Goal: Task Accomplishment & Management: Use online tool/utility

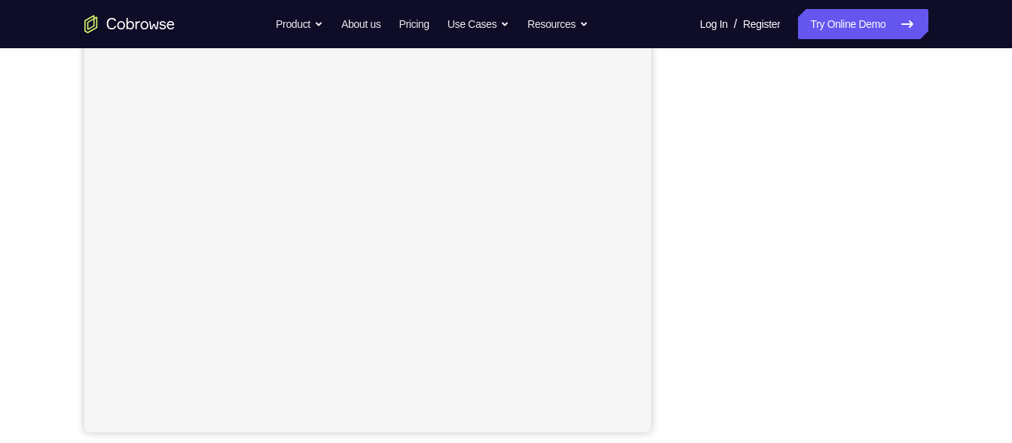
scroll to position [149, 0]
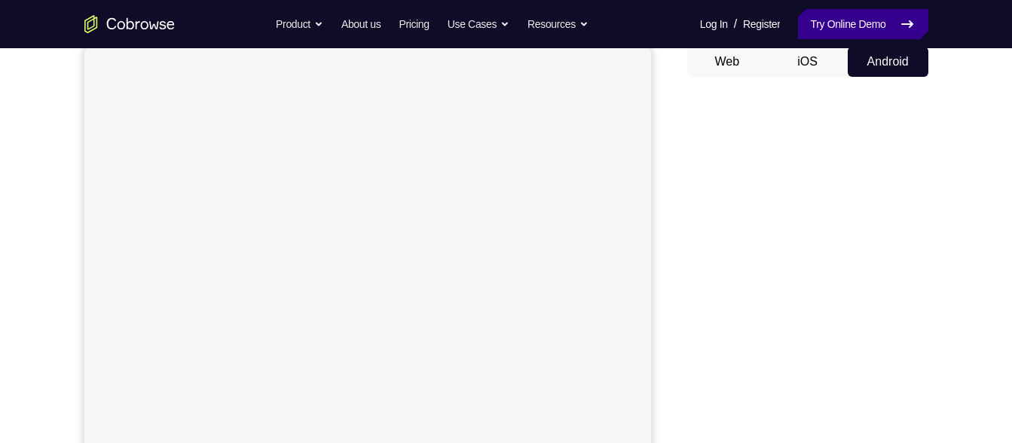
click at [837, 33] on link "Try Online Demo" at bounding box center [863, 24] width 130 height 30
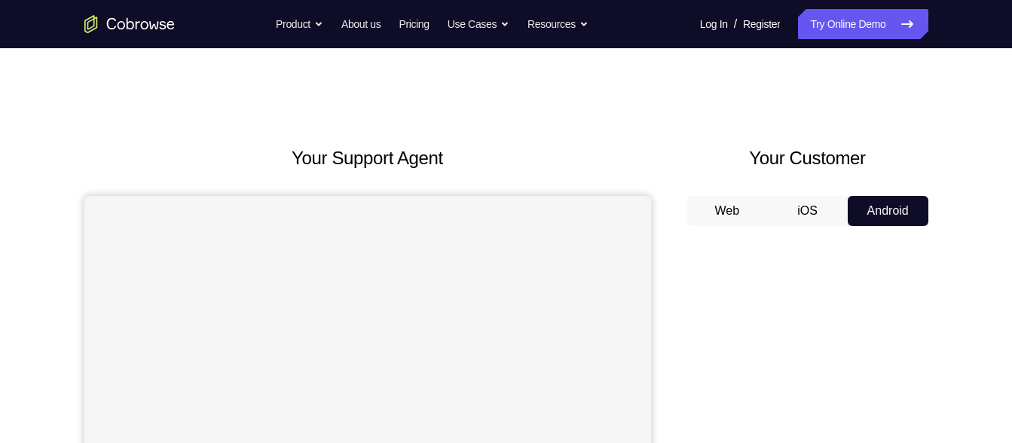
click at [776, 217] on button "iOS" at bounding box center [807, 211] width 81 height 30
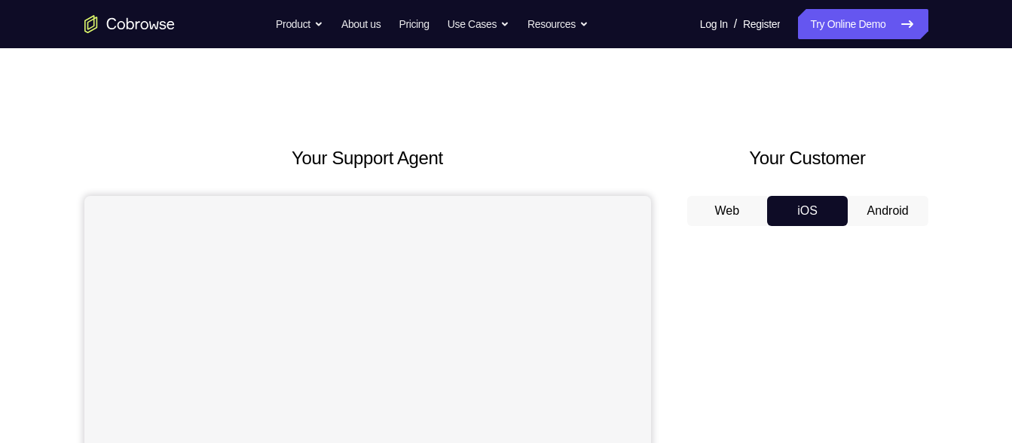
click at [853, 216] on button "Android" at bounding box center [888, 211] width 81 height 30
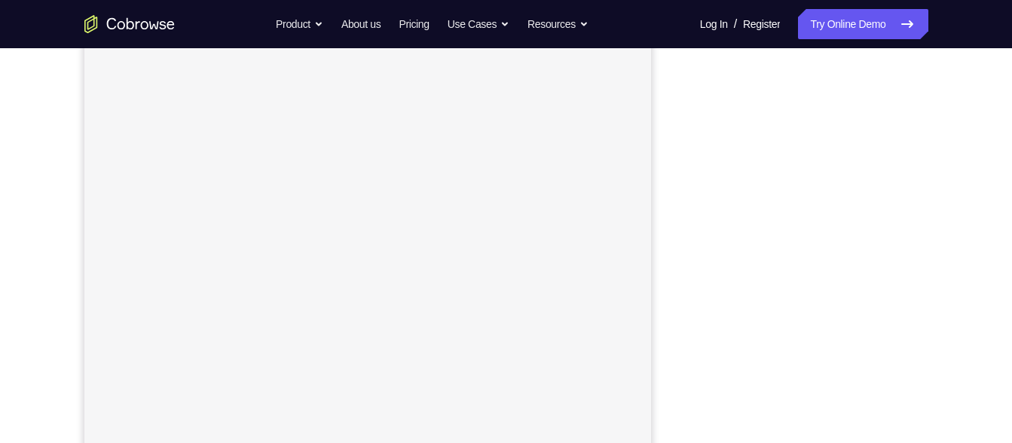
scroll to position [226, 0]
click at [699, 179] on div at bounding box center [807, 217] width 241 height 463
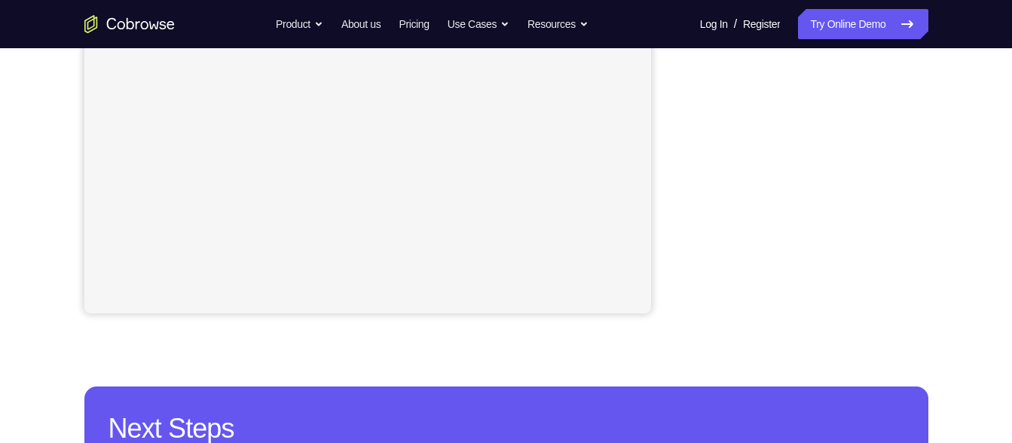
scroll to position [392, 0]
